Goal: Task Accomplishment & Management: Manage account settings

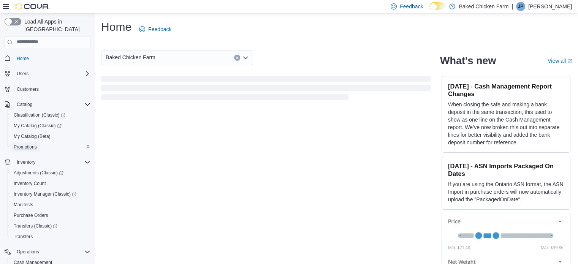
click at [24, 144] on span "Promotions" at bounding box center [25, 147] width 23 height 6
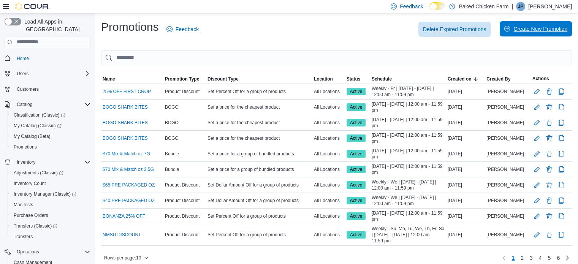
click at [542, 31] on span "Create New Promotion" at bounding box center [540, 29] width 54 height 8
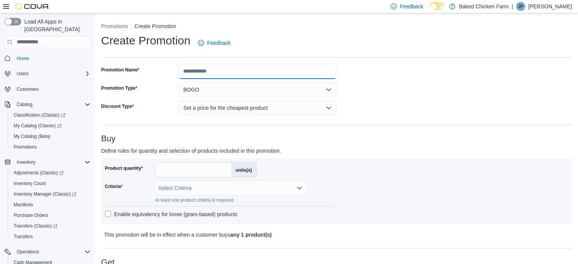
click at [215, 73] on input "Promotion Name" at bounding box center [257, 71] width 158 height 15
type input "**********"
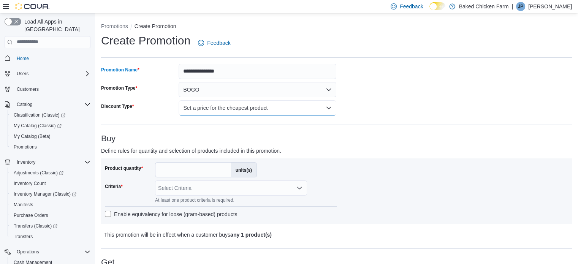
click at [212, 107] on button "Set a price for the cheapest product" at bounding box center [257, 107] width 158 height 15
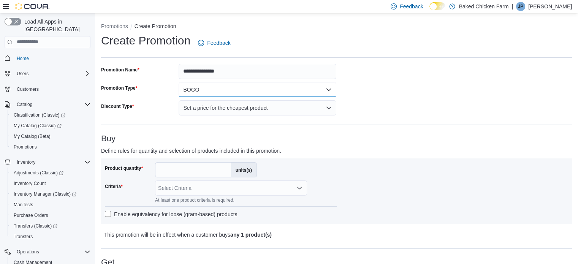
click at [208, 91] on button "BOGO" at bounding box center [257, 89] width 158 height 15
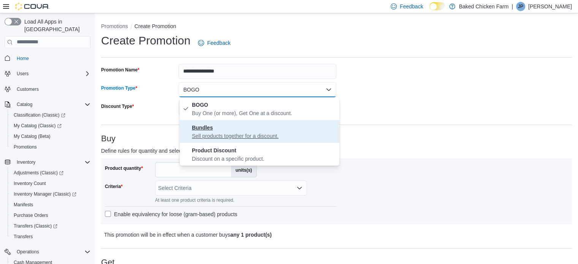
click at [209, 133] on p "Sell products together for a discount." at bounding box center [264, 136] width 144 height 8
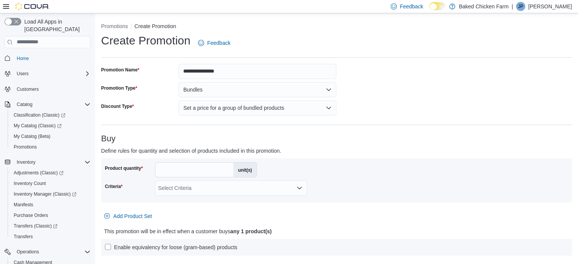
click at [160, 138] on h3 "Buy" at bounding box center [336, 138] width 471 height 9
click at [222, 92] on button "Bundles" at bounding box center [257, 89] width 158 height 15
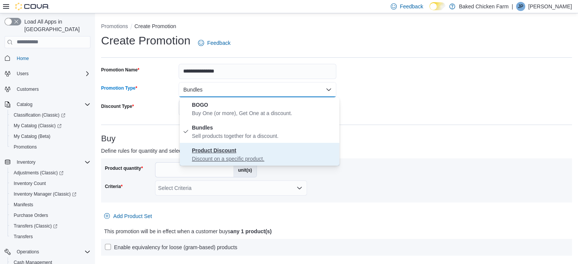
click at [210, 159] on p "Discount on a specific product." at bounding box center [264, 159] width 144 height 8
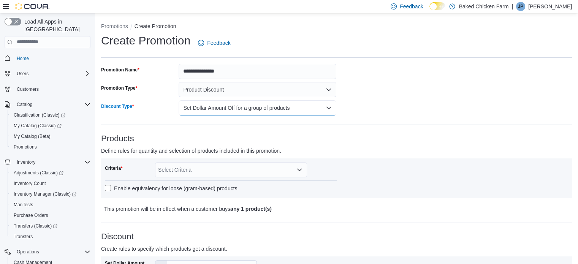
click at [213, 104] on button "Set Dollar Amount Off for a group of products" at bounding box center [257, 107] width 158 height 15
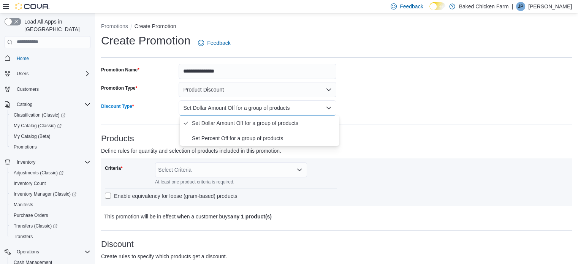
click at [153, 105] on div "Discount Type" at bounding box center [138, 107] width 74 height 15
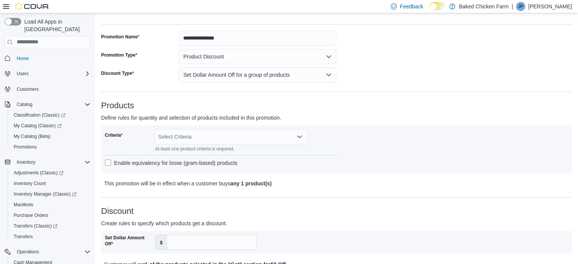
scroll to position [22, 0]
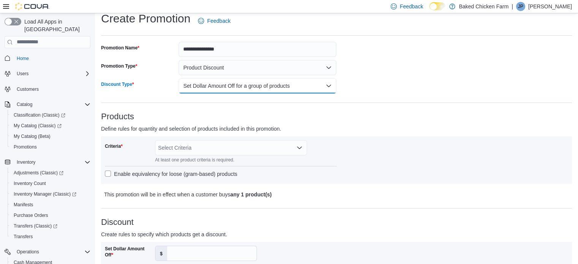
click at [224, 83] on button "Set Dollar Amount Off for a group of products" at bounding box center [257, 85] width 158 height 15
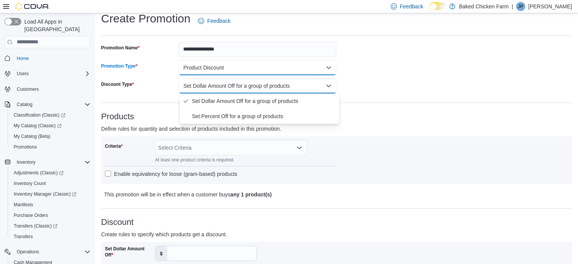
click at [210, 71] on button "Product Discount" at bounding box center [257, 67] width 158 height 15
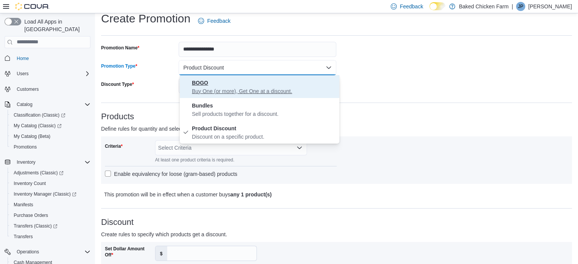
click at [213, 83] on span "BOGO Buy One (or more), Get One at a discount." at bounding box center [264, 86] width 144 height 17
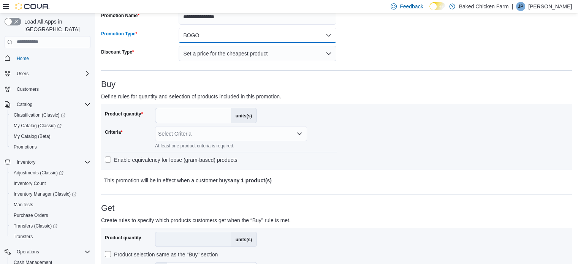
scroll to position [55, 0]
click at [107, 253] on label "Product selection same as the “Buy” section" at bounding box center [161, 253] width 113 height 9
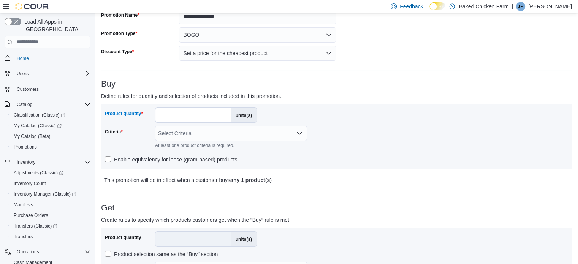
click at [175, 113] on input "*" at bounding box center [193, 115] width 76 height 14
type input "*"
click at [182, 133] on div "Select Criteria" at bounding box center [231, 133] width 152 height 15
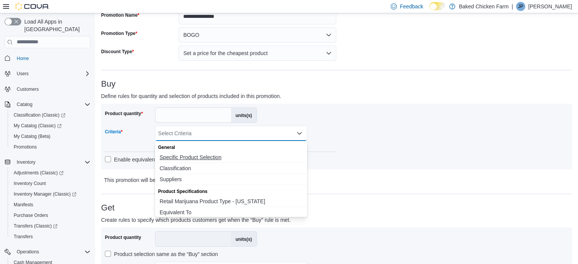
click at [194, 153] on span "Specific Product Selection" at bounding box center [230, 157] width 143 height 8
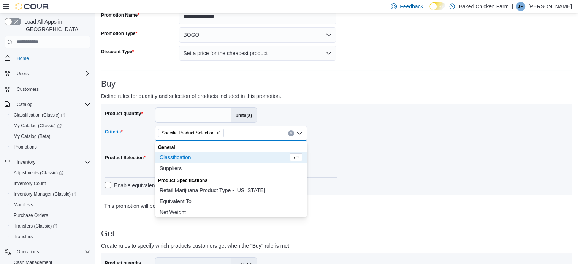
click at [142, 126] on div "Criteria" at bounding box center [128, 137] width 47 height 23
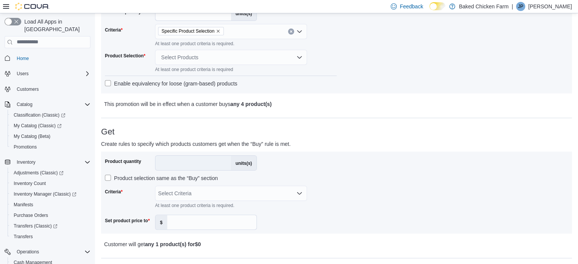
scroll to position [157, 0]
click at [197, 56] on div "Select Products" at bounding box center [231, 56] width 152 height 15
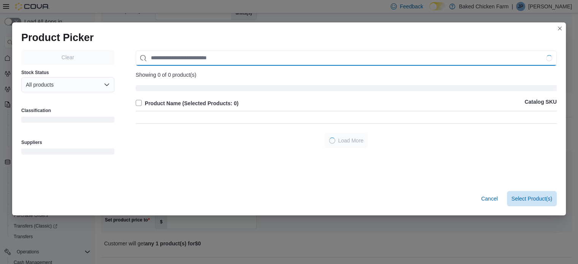
click at [182, 62] on input "Use aria labels when no actual label is in use" at bounding box center [346, 58] width 421 height 15
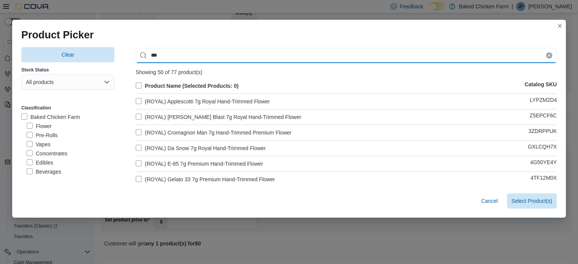
type input "**"
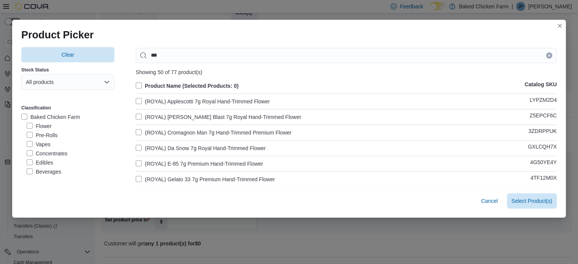
click at [136, 97] on label "(ROYAL) Applescotti 7g Royal Hand-Trimmed Flower" at bounding box center [203, 101] width 134 height 9
click at [136, 117] on label "(ROYAL) Berry Blast 7g Royal Hand-Trimmed Flower" at bounding box center [219, 116] width 166 height 9
click at [136, 129] on label "(ROYAL) Cromagnon Man 7g Hand-Trimmed Premium Flower" at bounding box center [214, 132] width 156 height 9
click at [136, 148] on label "(ROYAL) Da Snow 7g Royal Hand-Trimmed Flower" at bounding box center [201, 148] width 130 height 9
click at [136, 162] on label "(ROYAL) E-85 7g Premium Hand-Trimmed Flower" at bounding box center [199, 163] width 127 height 9
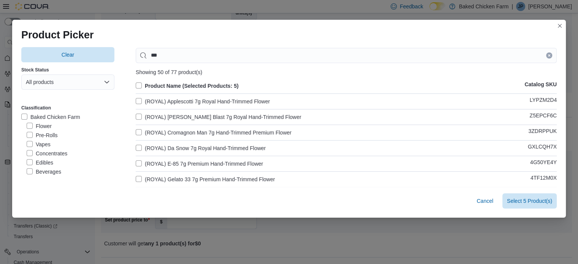
click at [138, 176] on label "(ROYAL) Gelato 33 7g Premium Hand-Trimmed Flower" at bounding box center [205, 179] width 139 height 9
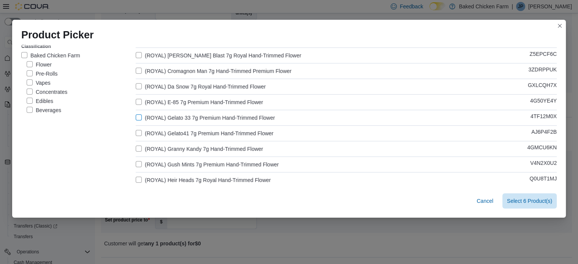
scroll to position [93, 0]
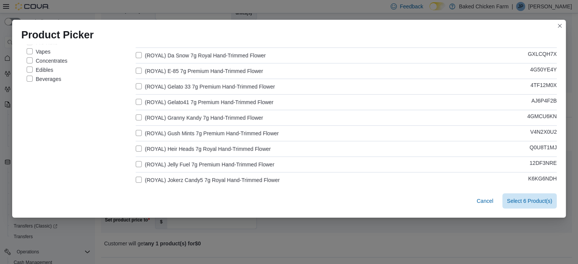
click at [139, 176] on label "(ROYAL) Jokerz Candy5 7g Royal Hand-Trimmed Flower" at bounding box center [208, 179] width 144 height 9
click at [137, 161] on label "(ROYAL) Jelly Fuel 7g Premium Hand-Trimmed Flower" at bounding box center [205, 164] width 139 height 9
click at [137, 149] on label "(ROYAL) Heir Heads 7g Royal Hand-Trimmed Flower" at bounding box center [203, 148] width 135 height 9
click at [139, 131] on label "(ROYAL) Gush Mints 7g Premium Hand-Trimmed Flower" at bounding box center [207, 133] width 143 height 9
click at [136, 115] on label "(ROYAL) Granny Kandy 7g Hand-Trimmed Flower" at bounding box center [199, 117] width 127 height 9
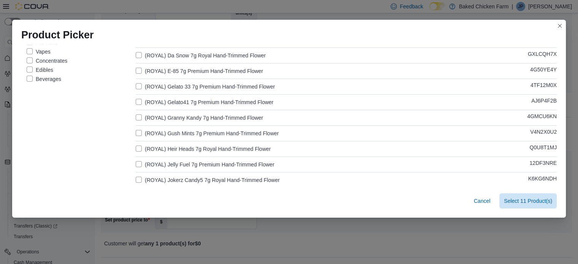
click at [138, 99] on label "(ROYAL) Gelato41 7g Premium Hand-Trimmed Flower" at bounding box center [204, 102] width 137 height 9
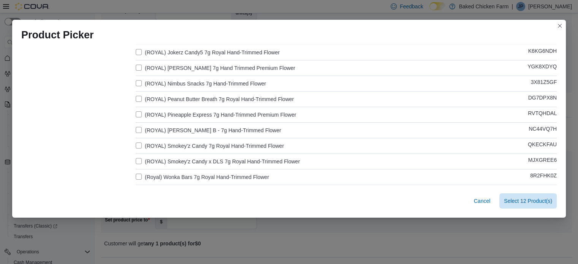
scroll to position [219, 0]
click at [137, 68] on label "(ROYAL) LA Runtz 7g Hand Trimmed Premium Flower" at bounding box center [215, 68] width 159 height 9
click at [136, 115] on label "(ROYAL) Pineapple Express 7g Hand-Trimmed Premium Flower" at bounding box center [216, 115] width 160 height 9
click at [138, 131] on label "(ROYAL) Runtz B - 7g Hand-Trimmed Flower" at bounding box center [208, 130] width 145 height 9
click at [137, 178] on label "(Royal) Wonka Bars 7g Royal Hand-Trimmed Flower" at bounding box center [202, 177] width 133 height 9
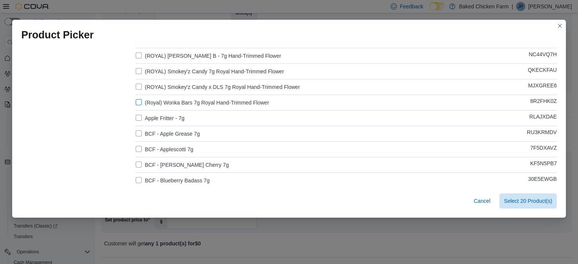
scroll to position [295, 0]
click at [515, 199] on span "Select 20 Product(s)" at bounding box center [528, 201] width 48 height 8
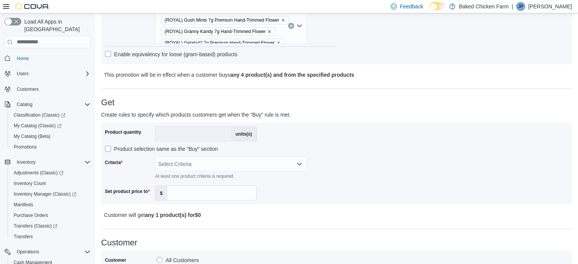
scroll to position [290, 0]
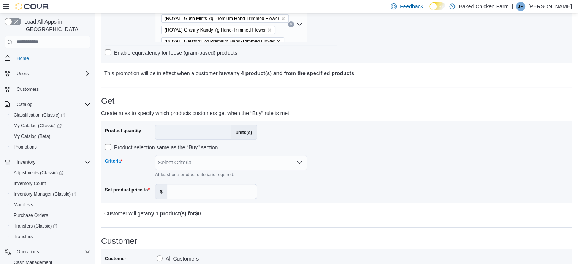
click at [203, 158] on div "Select Criteria" at bounding box center [231, 162] width 152 height 15
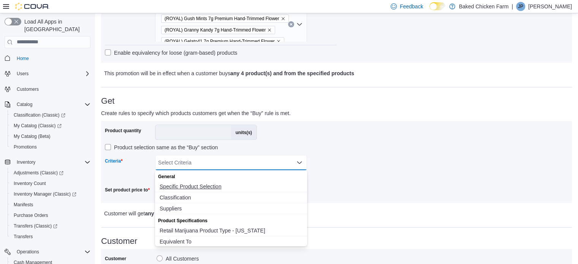
click at [202, 186] on span "Specific Product Selection" at bounding box center [230, 187] width 143 height 8
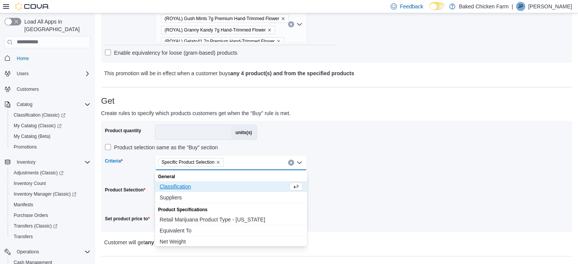
click at [136, 170] on div "Criteria" at bounding box center [128, 166] width 47 height 23
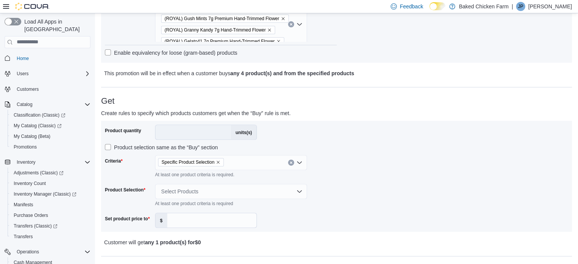
click at [188, 194] on div "Select Products" at bounding box center [231, 191] width 152 height 15
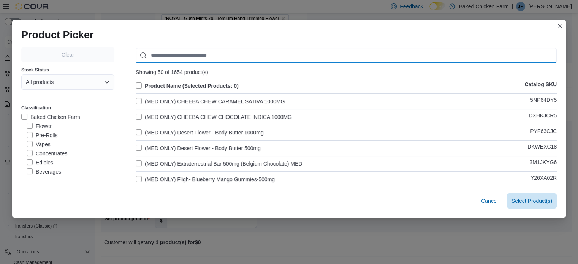
click at [205, 60] on input "Use aria labels when no actual label is in use" at bounding box center [346, 55] width 421 height 15
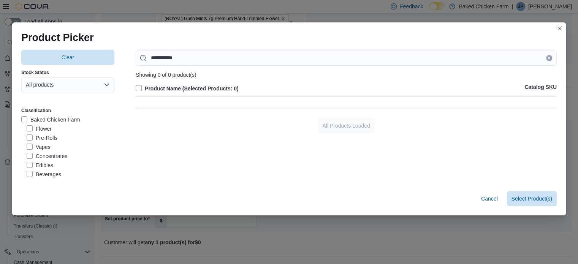
click at [27, 164] on label "Edibles" at bounding box center [40, 165] width 27 height 9
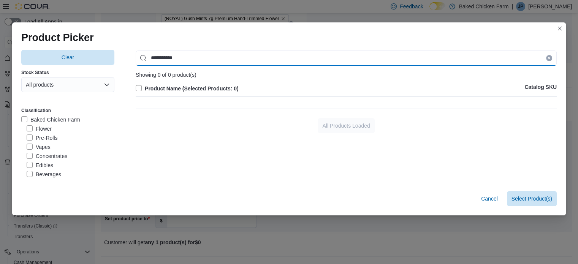
drag, startPoint x: 185, startPoint y: 62, endPoint x: 129, endPoint y: 58, distance: 56.7
click at [129, 58] on div "Clear Stock Status All products Classification Baked Chicken Farm Flower Pre-Ro…" at bounding box center [288, 116] width 535 height 132
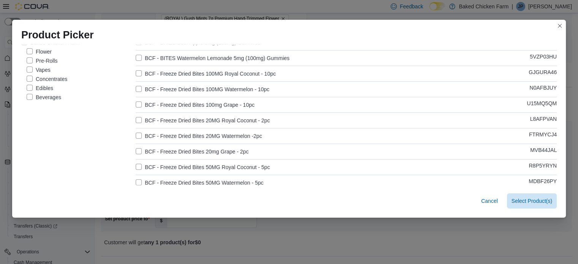
scroll to position [61, 0]
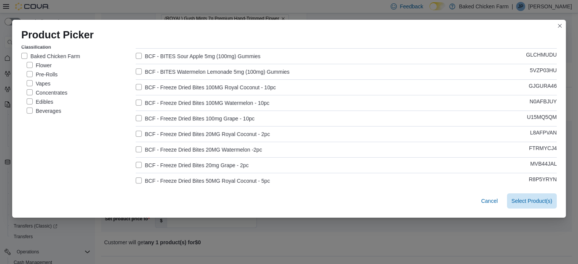
type input "*****"
click at [136, 88] on label "BCF - Freeze Dried Bites 100MG Royal Coconut - 10pc" at bounding box center [206, 87] width 140 height 9
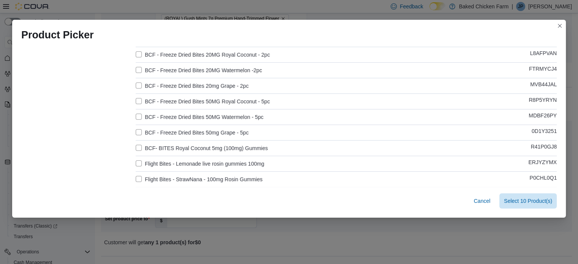
click at [136, 146] on label "BCF- BITES Royal Coconut 5mg (100mg) Gummies" at bounding box center [202, 148] width 132 height 9
click at [532, 199] on span "Select 9 Product(s)" at bounding box center [529, 201] width 45 height 8
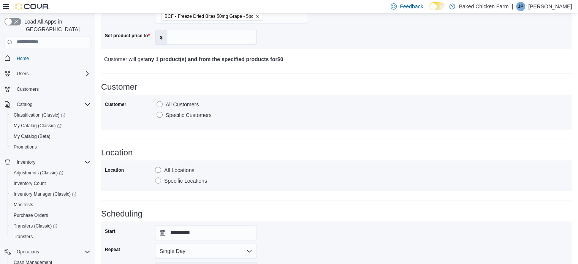
scroll to position [555, 0]
click at [176, 36] on input "Set product price to" at bounding box center [211, 37] width 89 height 14
type input "*"
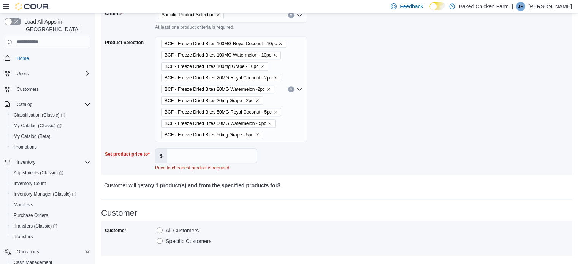
scroll to position [452, 0]
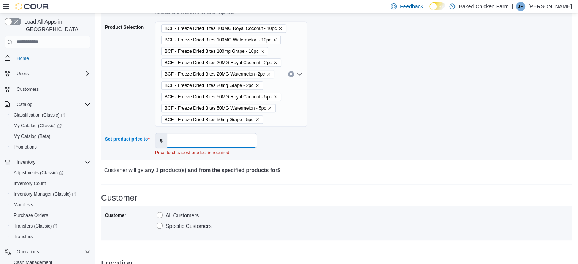
click at [179, 145] on input "Set product price to" at bounding box center [211, 140] width 89 height 14
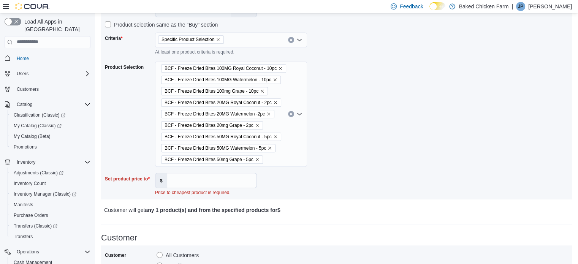
scroll to position [413, 0]
click at [184, 183] on input "Set product price to" at bounding box center [211, 180] width 89 height 14
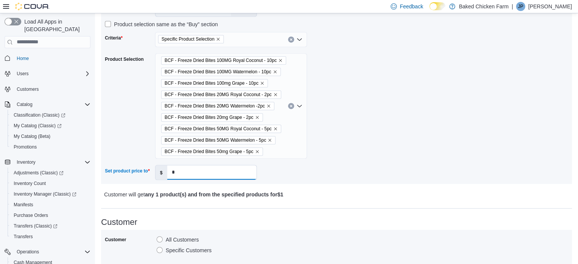
type input "*"
click at [119, 175] on div "Set product price to" at bounding box center [128, 172] width 47 height 15
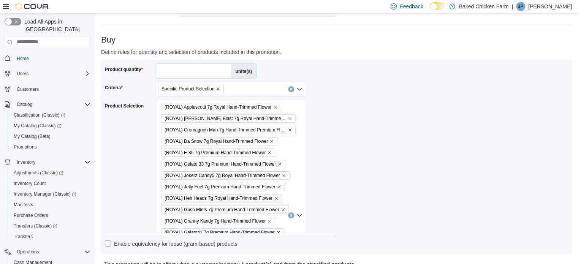
scroll to position [0, 0]
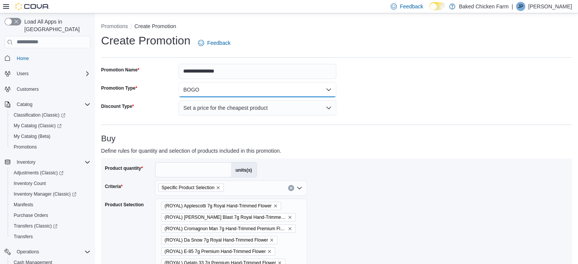
click at [208, 95] on button "BOGO" at bounding box center [257, 89] width 158 height 15
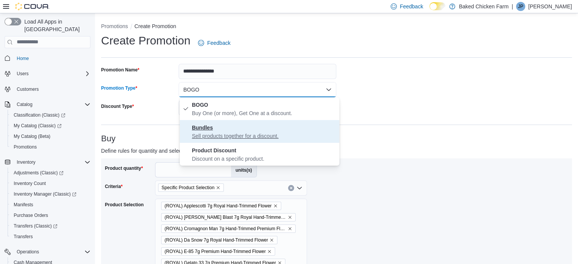
click at [212, 132] on p "Sell products together for a discount." at bounding box center [264, 136] width 144 height 8
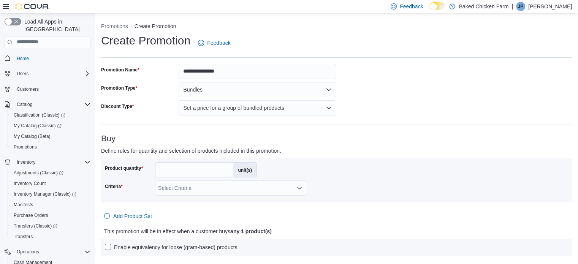
click at [143, 203] on div at bounding box center [336, 203] width 471 height 3
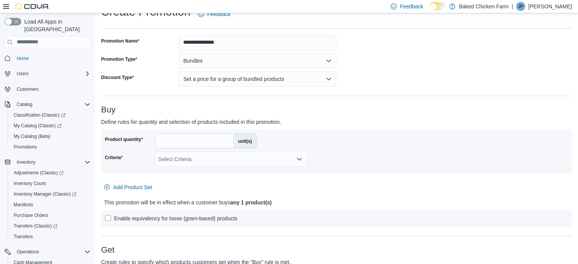
scroll to position [29, 0]
drag, startPoint x: 166, startPoint y: 139, endPoint x: 130, endPoint y: 132, distance: 36.8
click at [130, 132] on div "Product quantity * unit(s) Criteria Select Criteria" at bounding box center [336, 151] width 471 height 44
type input "*"
click at [178, 159] on div "Select Criteria" at bounding box center [231, 159] width 152 height 15
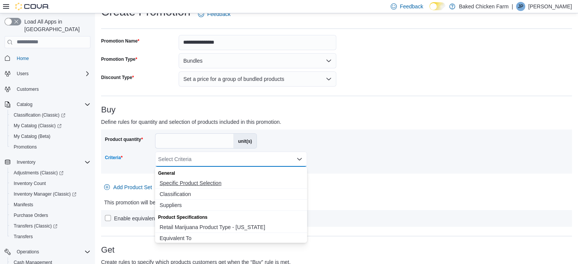
click at [176, 182] on span "Specific Product Selection" at bounding box center [230, 183] width 143 height 8
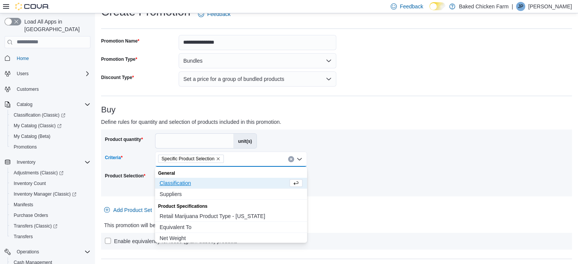
click at [131, 188] on div "Product Selection" at bounding box center [128, 181] width 47 height 23
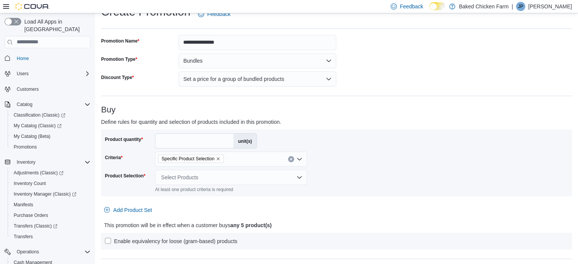
click at [185, 180] on div "Select Products" at bounding box center [231, 177] width 152 height 15
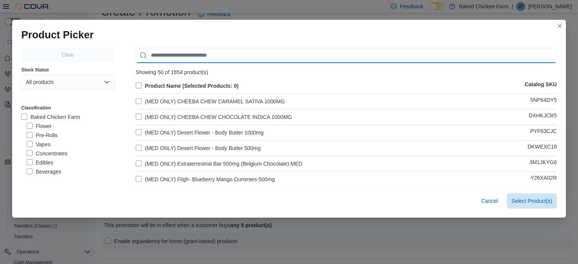
click at [167, 54] on input "Use aria labels when no actual label is in use" at bounding box center [346, 55] width 421 height 15
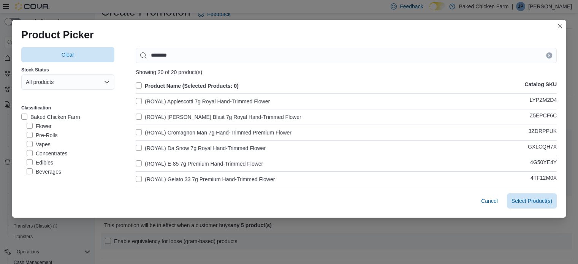
click at [136, 84] on label "Product Name (Selected Products: 0)" at bounding box center [187, 85] width 103 height 9
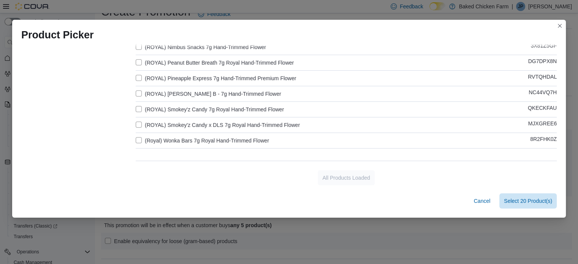
scroll to position [0, 0]
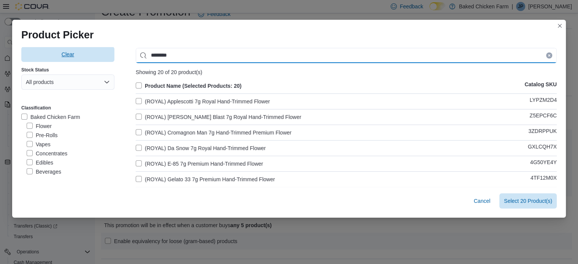
drag, startPoint x: 175, startPoint y: 57, endPoint x: 70, endPoint y: 55, distance: 104.8
click at [70, 55] on div "Clear Stock Status All products Classification Baked Chicken Farm Flower Pre-Ro…" at bounding box center [288, 244] width 535 height 395
type input "******"
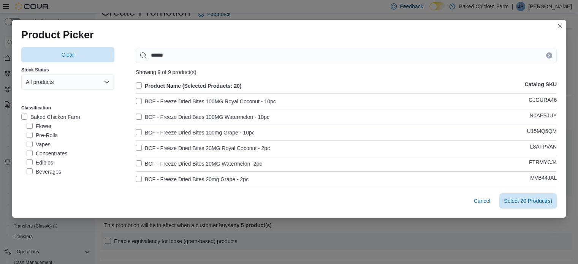
click at [136, 102] on label "BCF - Freeze Dried Bites 100MG Royal Coconut - 10pc" at bounding box center [206, 101] width 140 height 9
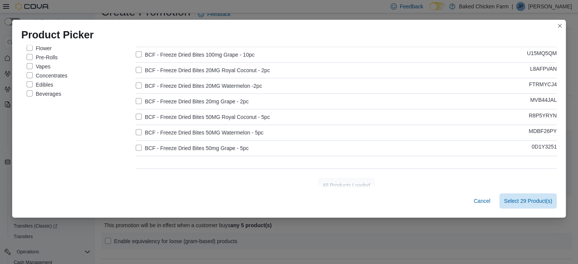
click at [518, 210] on div "Cancel Select 29 Product(s)" at bounding box center [288, 202] width 553 height 30
click at [518, 207] on span "Select 29 Product(s)" at bounding box center [528, 200] width 48 height 15
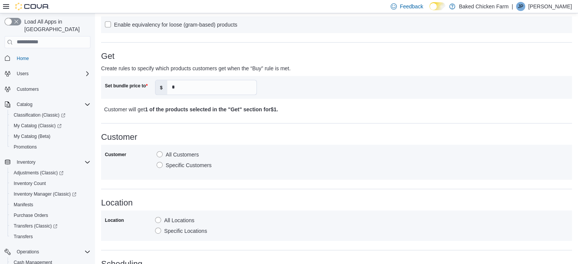
scroll to position [365, 0]
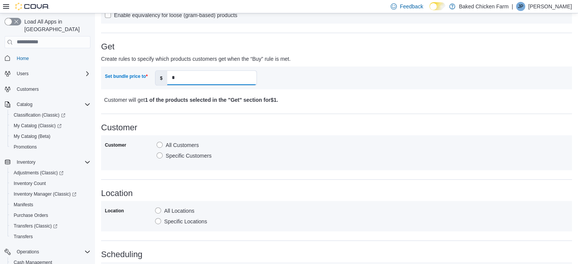
drag, startPoint x: 197, startPoint y: 72, endPoint x: 140, endPoint y: 80, distance: 57.2
click at [140, 80] on div "Set bundle price to $ *" at bounding box center [181, 77] width 152 height 15
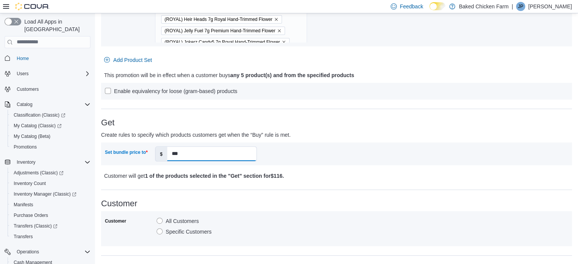
scroll to position [481, 0]
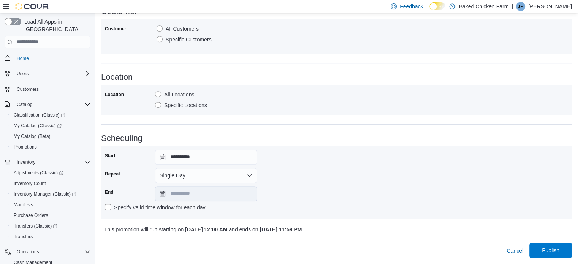
type input "***"
click at [551, 256] on span "Publish" at bounding box center [550, 250] width 33 height 15
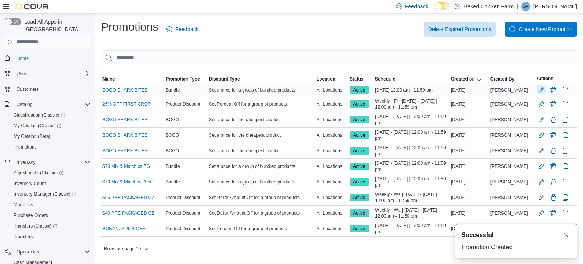
click at [538, 91] on button "Edit Promotion" at bounding box center [541, 89] width 9 height 9
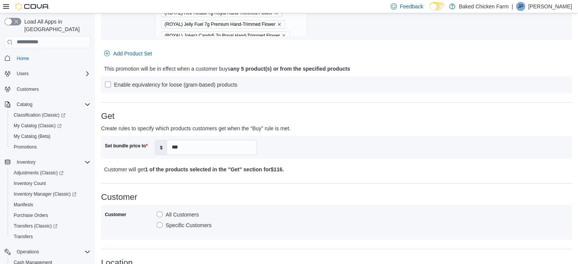
scroll to position [313, 0]
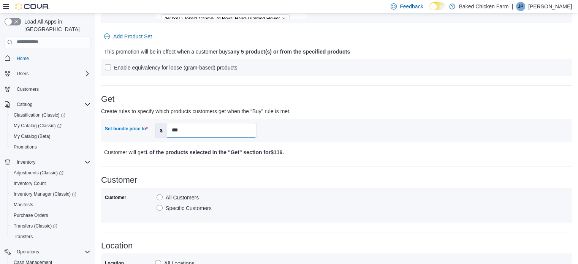
click at [228, 130] on input "***" at bounding box center [211, 130] width 89 height 14
type input "******"
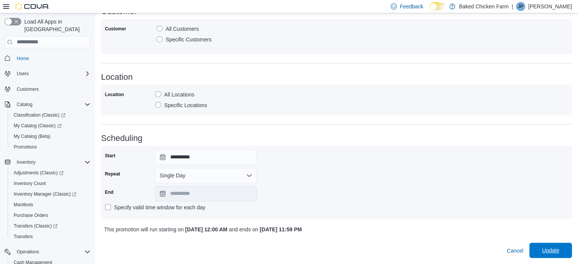
click at [559, 248] on span "Update" at bounding box center [550, 250] width 17 height 8
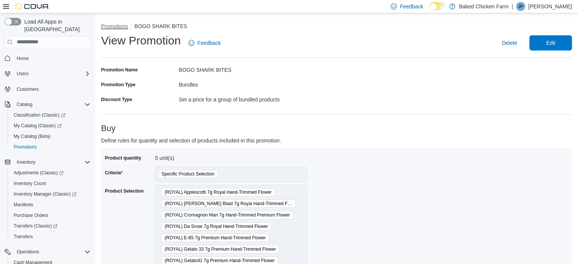
click at [118, 27] on button "Promotions" at bounding box center [114, 26] width 27 height 6
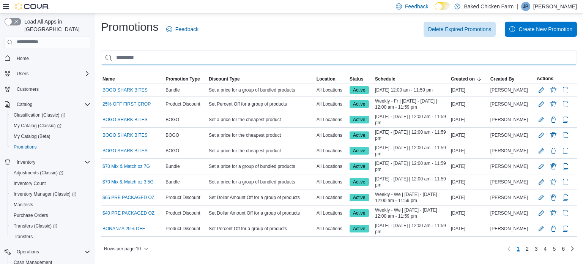
click at [253, 57] on input "This is a search bar. As you type, the results lower in the page will automatic…" at bounding box center [339, 57] width 476 height 15
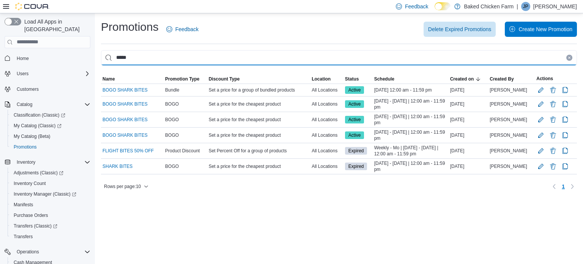
type input "*****"
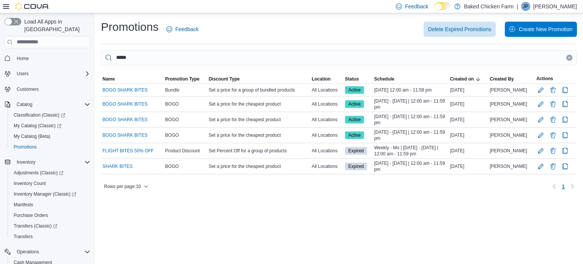
click at [300, 197] on div "Promotions Feedback Delete Expired Promotions Create New Promotion ***** Sortin…" at bounding box center [339, 105] width 488 height 185
click at [540, 165] on button "Edit Promotion" at bounding box center [541, 165] width 9 height 9
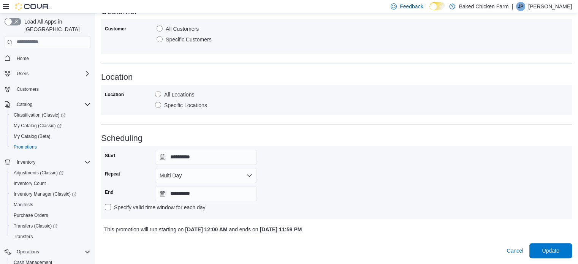
scroll to position [463, 0]
click at [220, 199] on input "**********" at bounding box center [206, 193] width 102 height 15
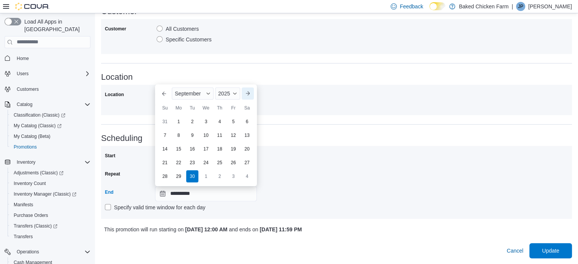
click at [243, 94] on button "Next month" at bounding box center [248, 93] width 12 height 12
click at [240, 175] on div "26 27 28 29 30 31 1" at bounding box center [206, 176] width 96 height 14
click at [249, 93] on button "Next month" at bounding box center [248, 93] width 12 height 12
type input "**********"
click at [165, 175] on div "30" at bounding box center [164, 175] width 13 height 13
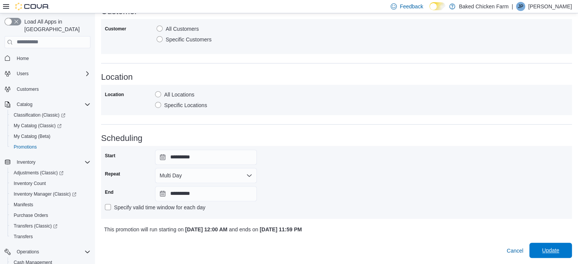
click at [551, 249] on span "Update" at bounding box center [550, 250] width 17 height 8
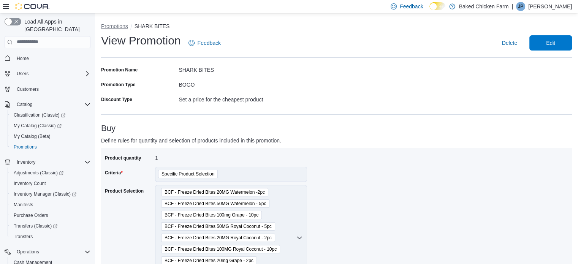
click at [120, 25] on button "Promotions" at bounding box center [114, 26] width 27 height 6
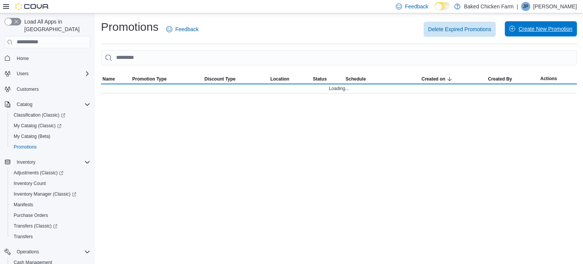
click at [512, 32] on span "Create New Promotion" at bounding box center [541, 28] width 63 height 15
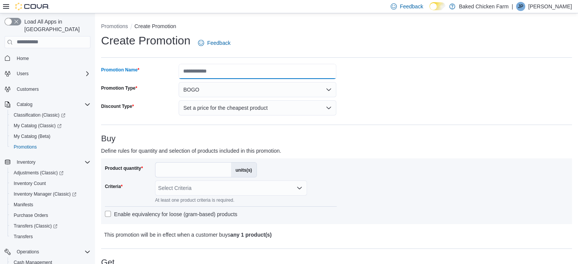
click at [289, 74] on input "Promotion Name" at bounding box center [257, 71] width 158 height 15
type input "**********"
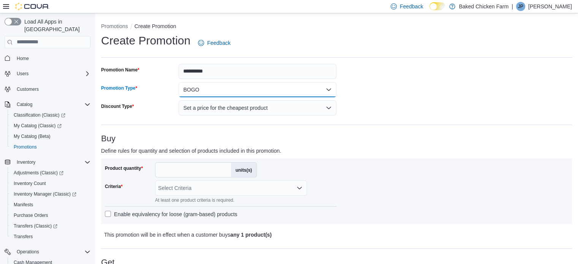
click at [237, 90] on button "BOGO" at bounding box center [257, 89] width 158 height 15
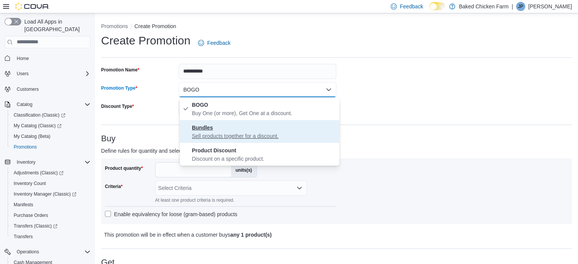
click at [201, 134] on p "Sell products together for a discount." at bounding box center [264, 136] width 144 height 8
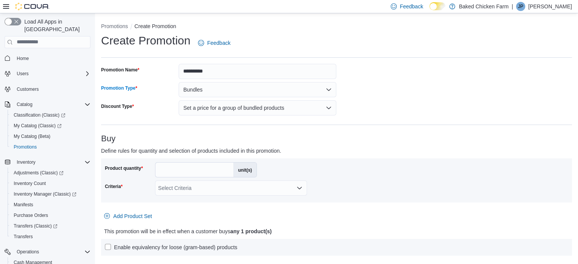
click at [153, 85] on div "Promotion Type" at bounding box center [138, 89] width 74 height 15
